Goal: Communication & Community: Connect with others

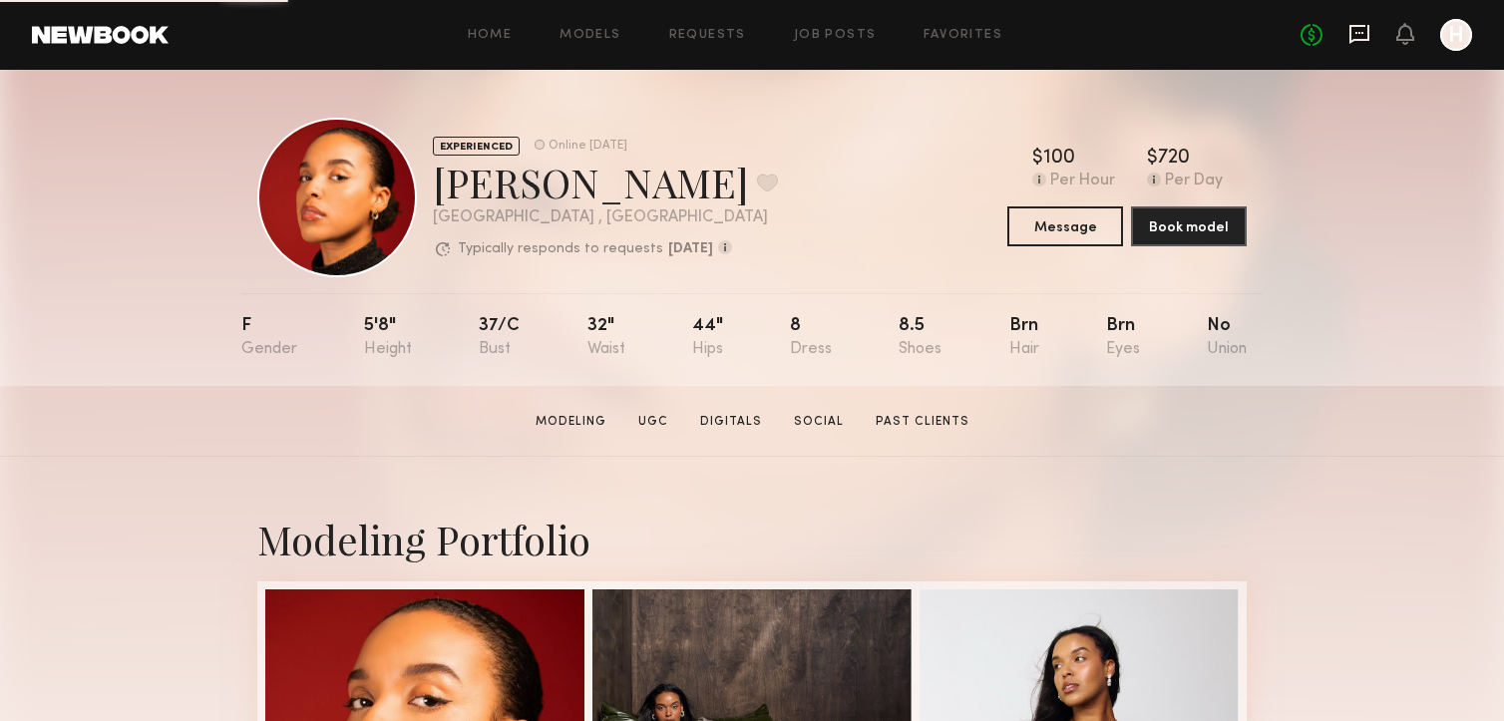
click at [1365, 30] on icon at bounding box center [1360, 34] width 22 height 22
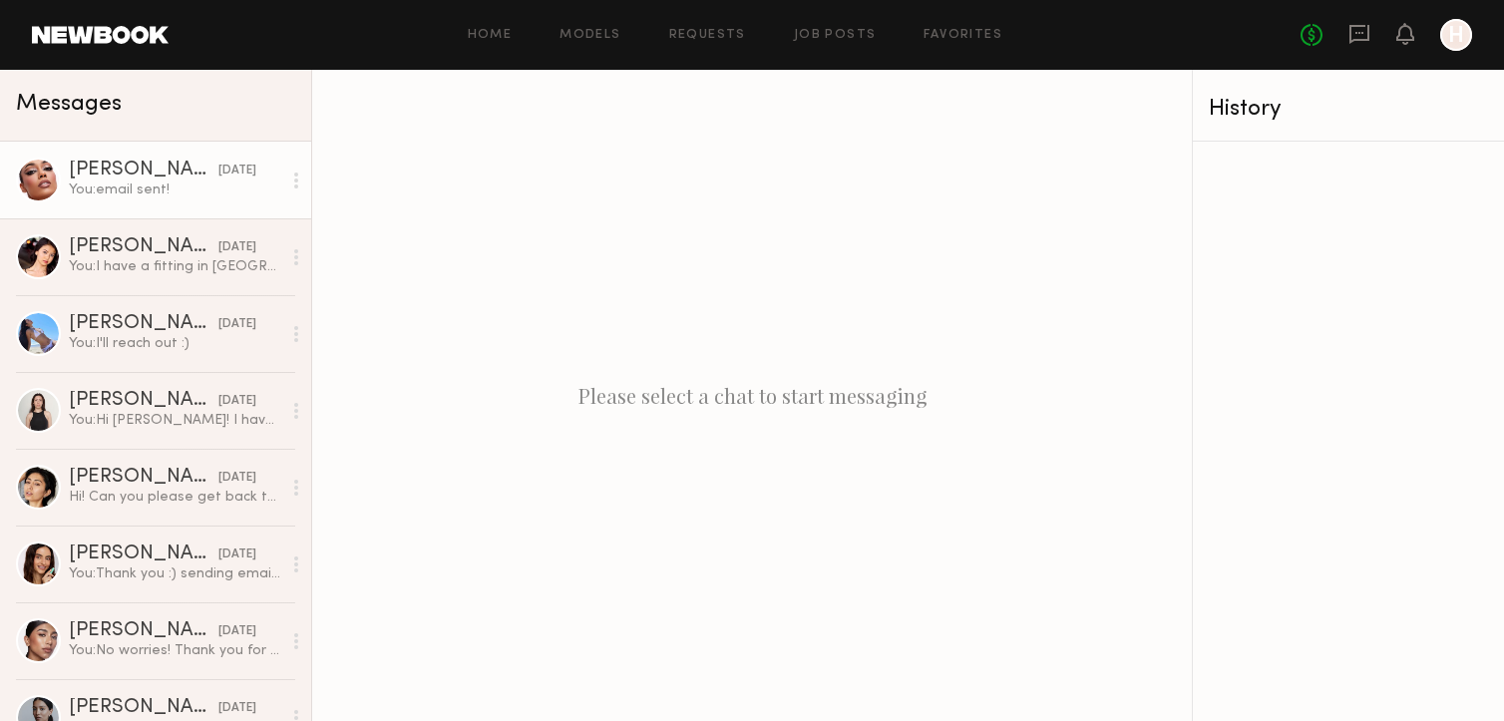
click at [107, 169] on div "[PERSON_NAME]" at bounding box center [144, 171] width 150 height 20
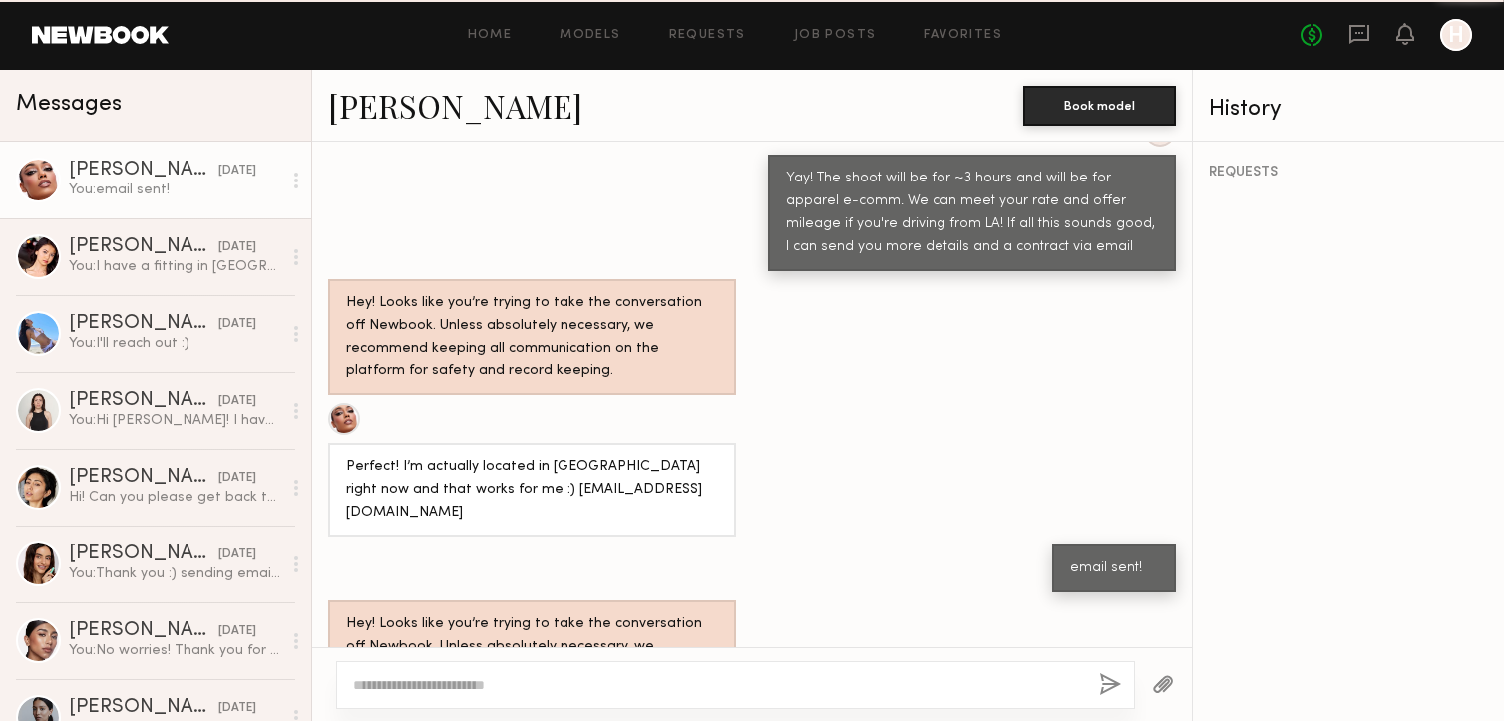
scroll to position [1062, 0]
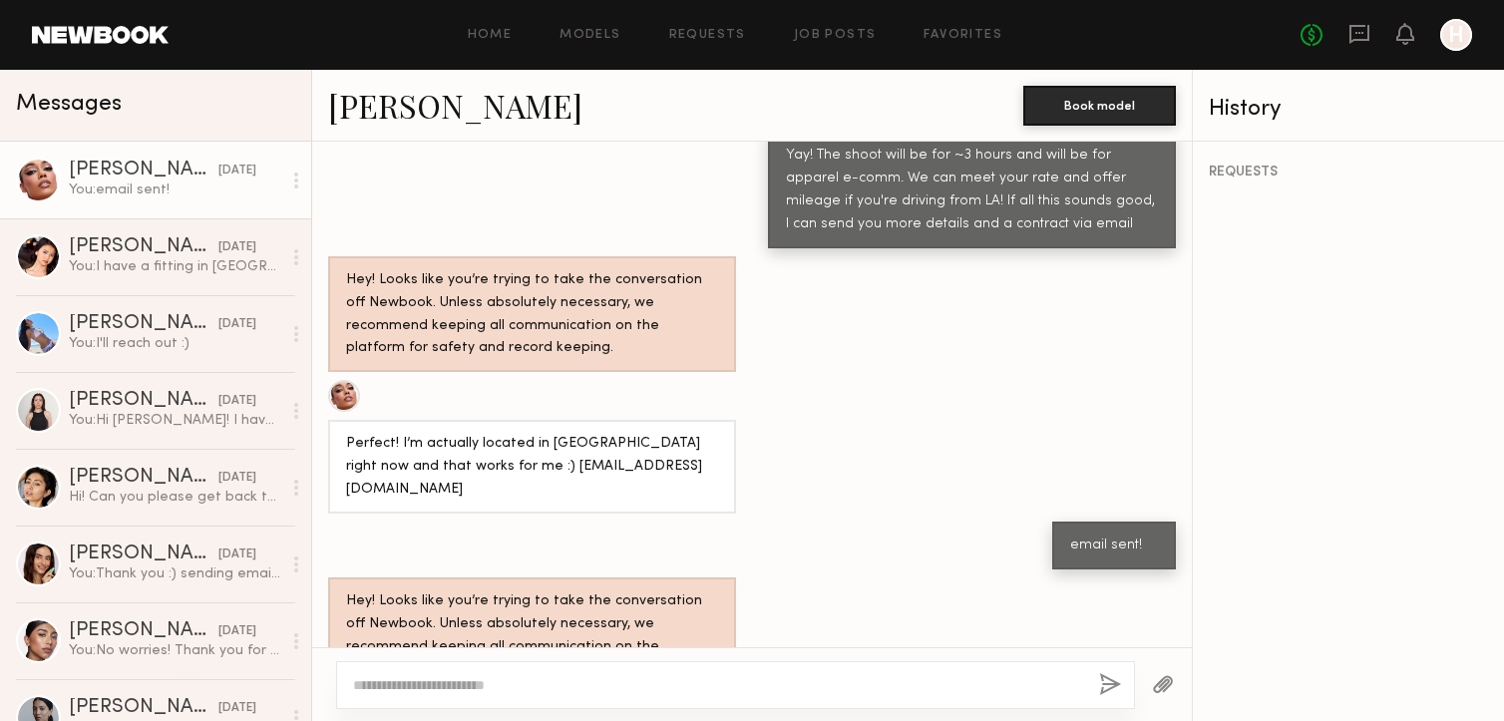
click at [530, 696] on div at bounding box center [735, 685] width 799 height 48
click at [530, 694] on textarea at bounding box center [718, 685] width 730 height 20
type textarea "**********"
click at [1118, 675] on button "button" at bounding box center [1110, 685] width 22 height 25
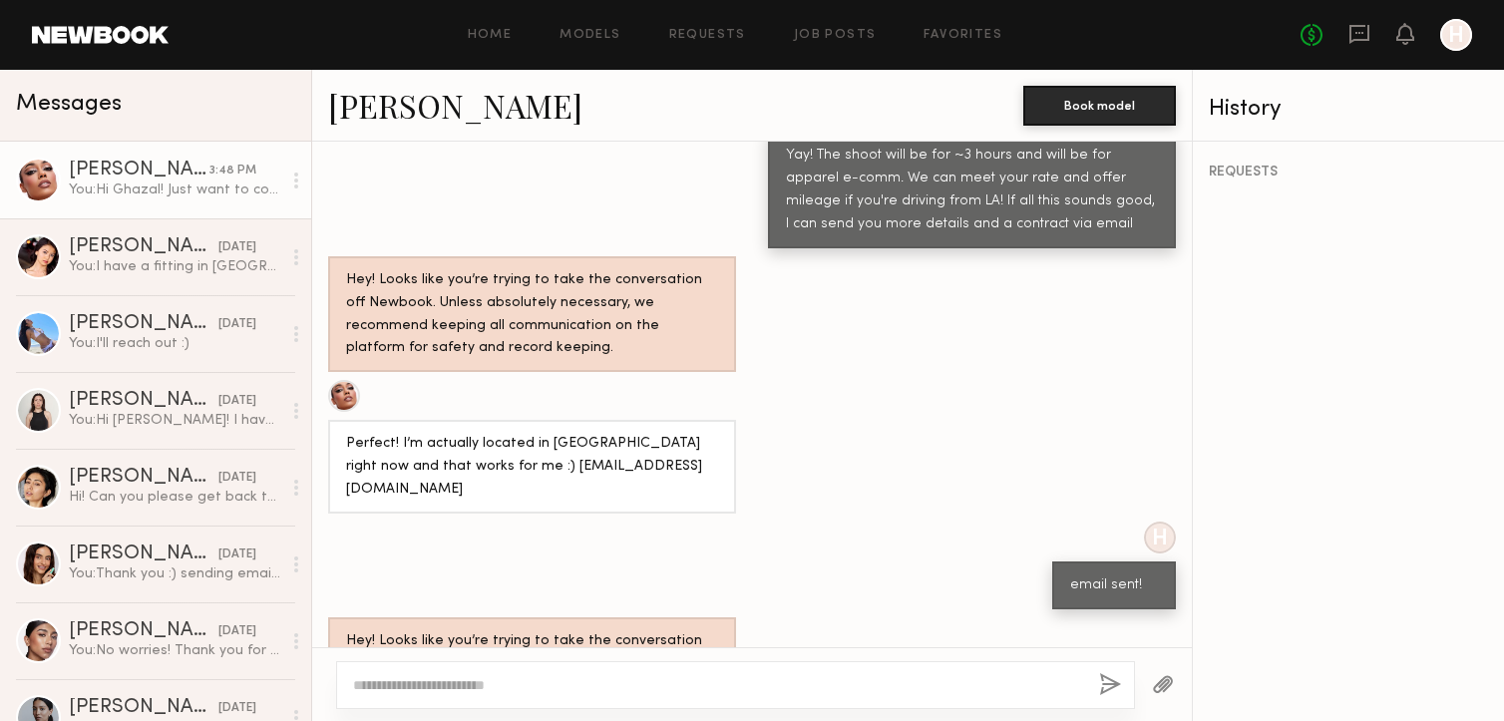
scroll to position [1461, 0]
